Goal: Find specific page/section: Find specific page/section

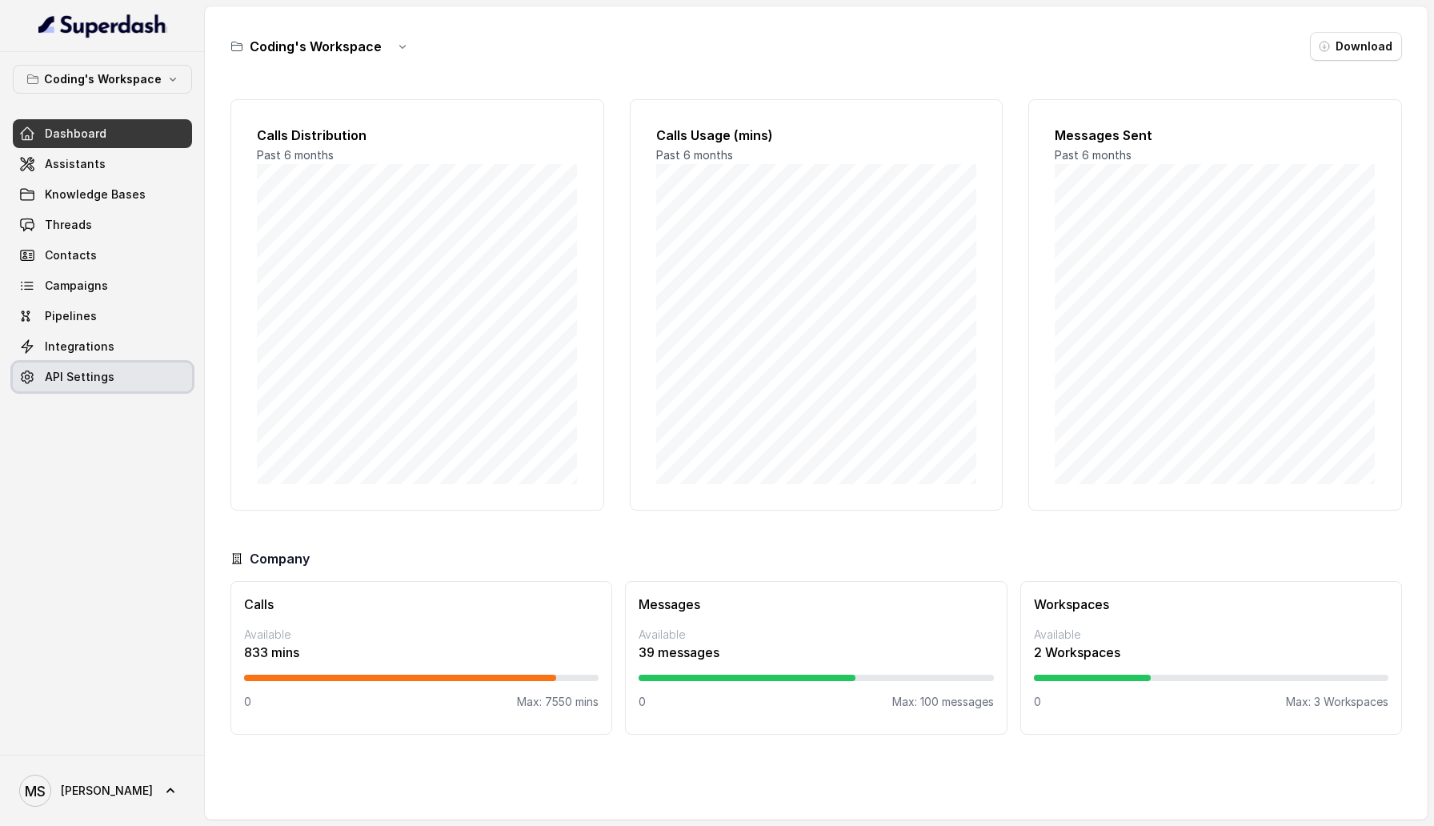
click at [145, 373] on link "API Settings" at bounding box center [102, 377] width 179 height 29
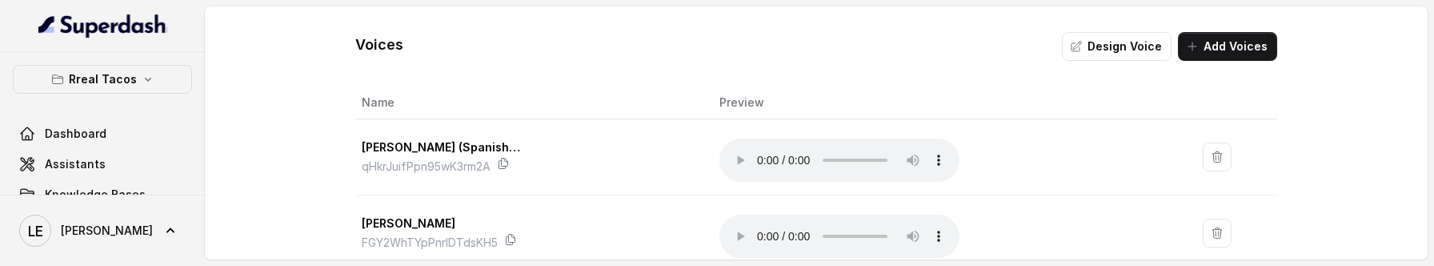
scroll to position [809, 0]
